Goal: Information Seeking & Learning: Find specific fact

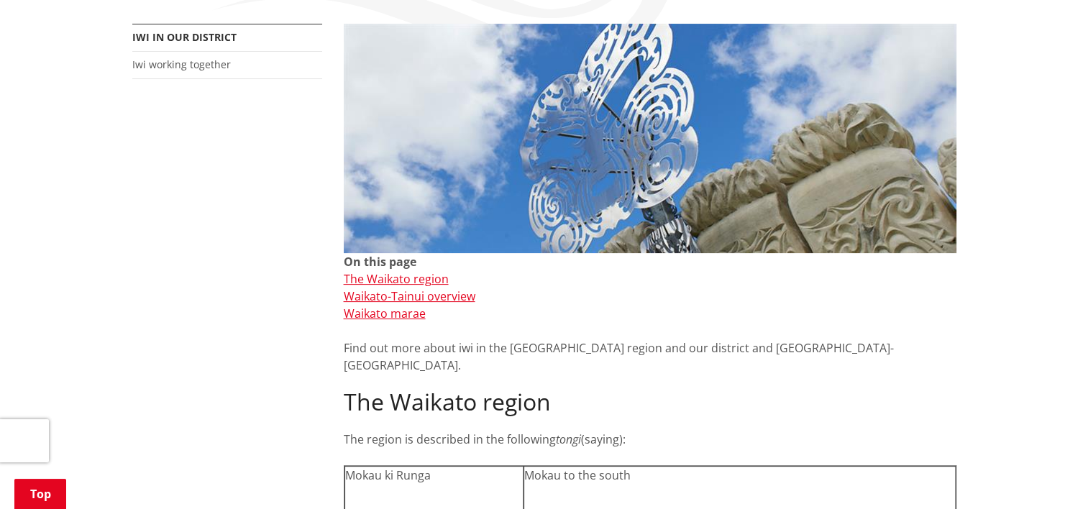
scroll to position [462, 0]
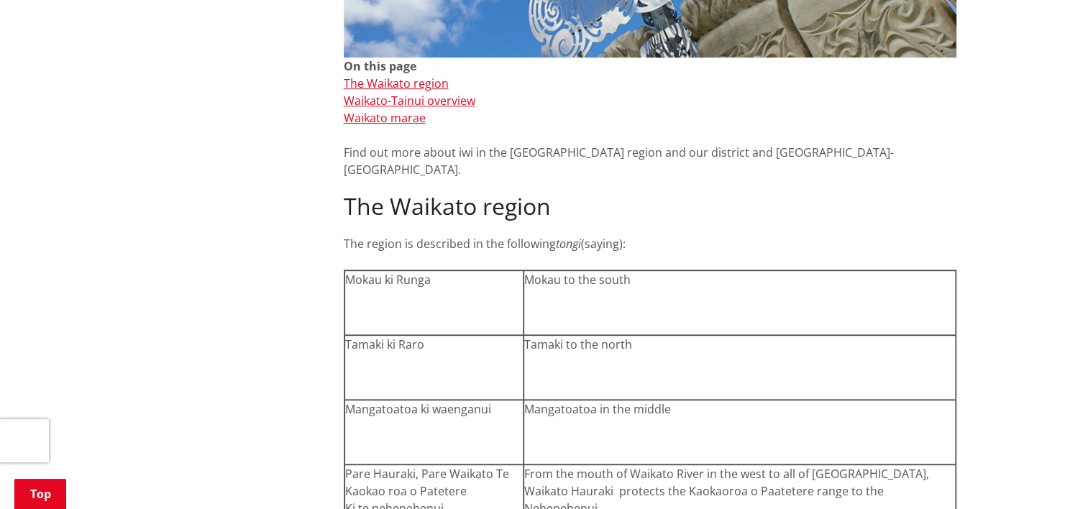
drag, startPoint x: 439, startPoint y: 262, endPoint x: 321, endPoint y: 263, distance: 117.2
copy div "Mokau ki Runga"
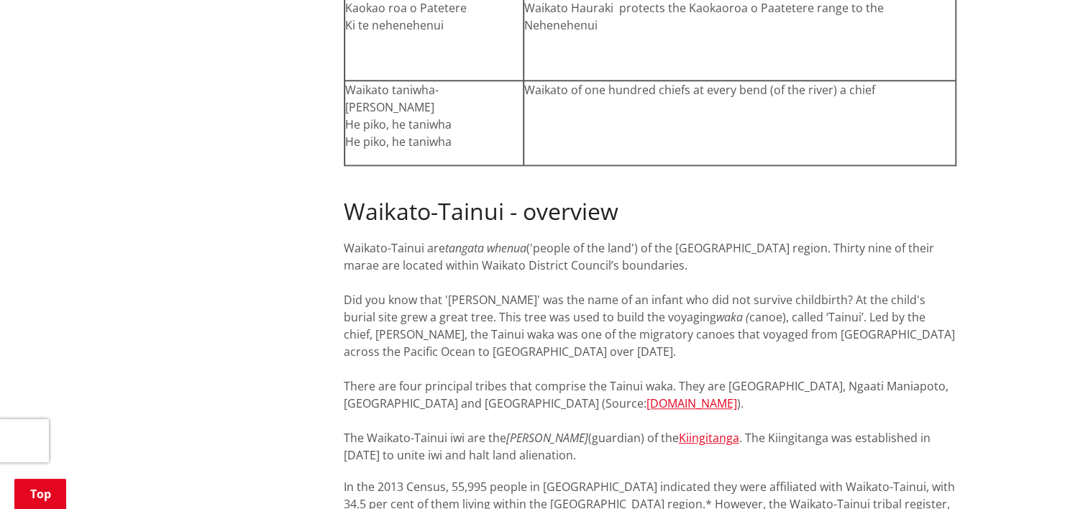
scroll to position [946, 0]
click at [711, 299] on div "Find out more about iwi in the [GEOGRAPHIC_DATA] region and our district and [G…" at bounding box center [650, 396] width 612 height 1506
copy div "Hawaiiki"
